Goal: Task Accomplishment & Management: Manage account settings

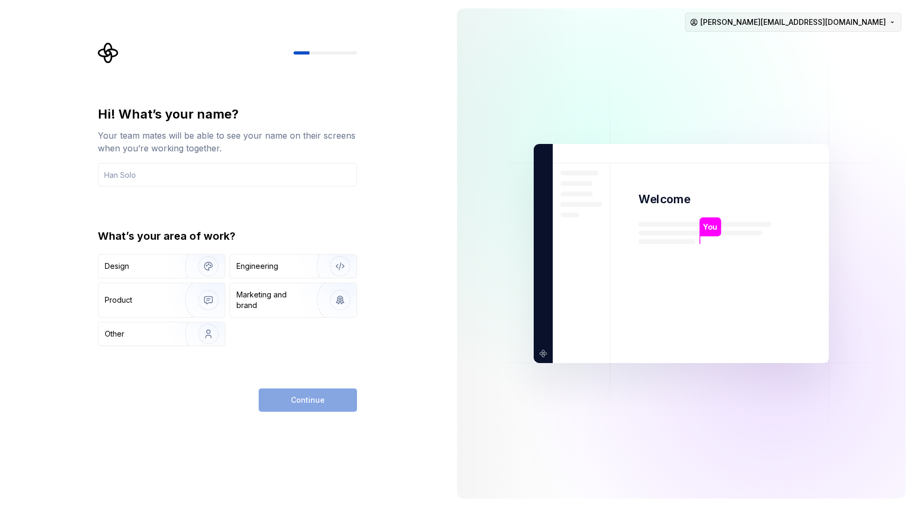
click at [857, 23] on html "Hi! What’s your name? Your team mates will be able to see your name on their sc…" at bounding box center [457, 253] width 914 height 507
click at [726, 93] on html "Hi! What’s your name? Your team mates will be able to see your name on their sc…" at bounding box center [457, 253] width 914 height 507
click at [852, 20] on html "Hi! What’s your name? Your team mates will be able to see your name on their sc…" at bounding box center [457, 253] width 914 height 507
click at [834, 72] on div "Delete account" at bounding box center [851, 66] width 122 height 17
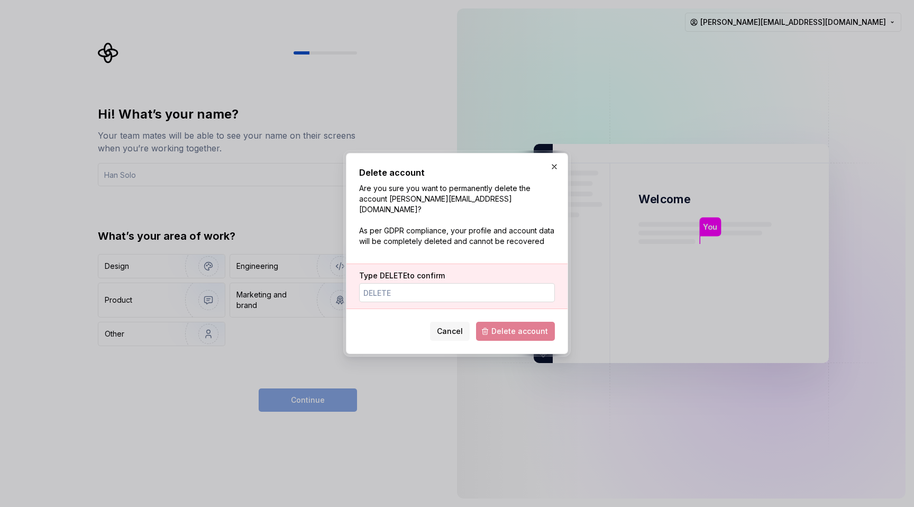
click at [505, 287] on input "Type DELETE to confirm" at bounding box center [457, 292] width 196 height 19
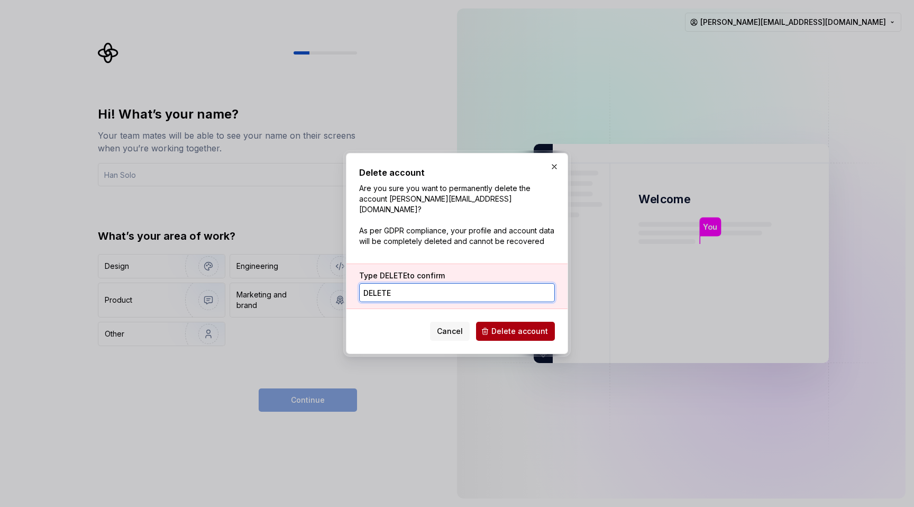
type input "DELETE"
click at [499, 332] on button "Delete account" at bounding box center [515, 331] width 79 height 19
